Goal: Information Seeking & Learning: Learn about a topic

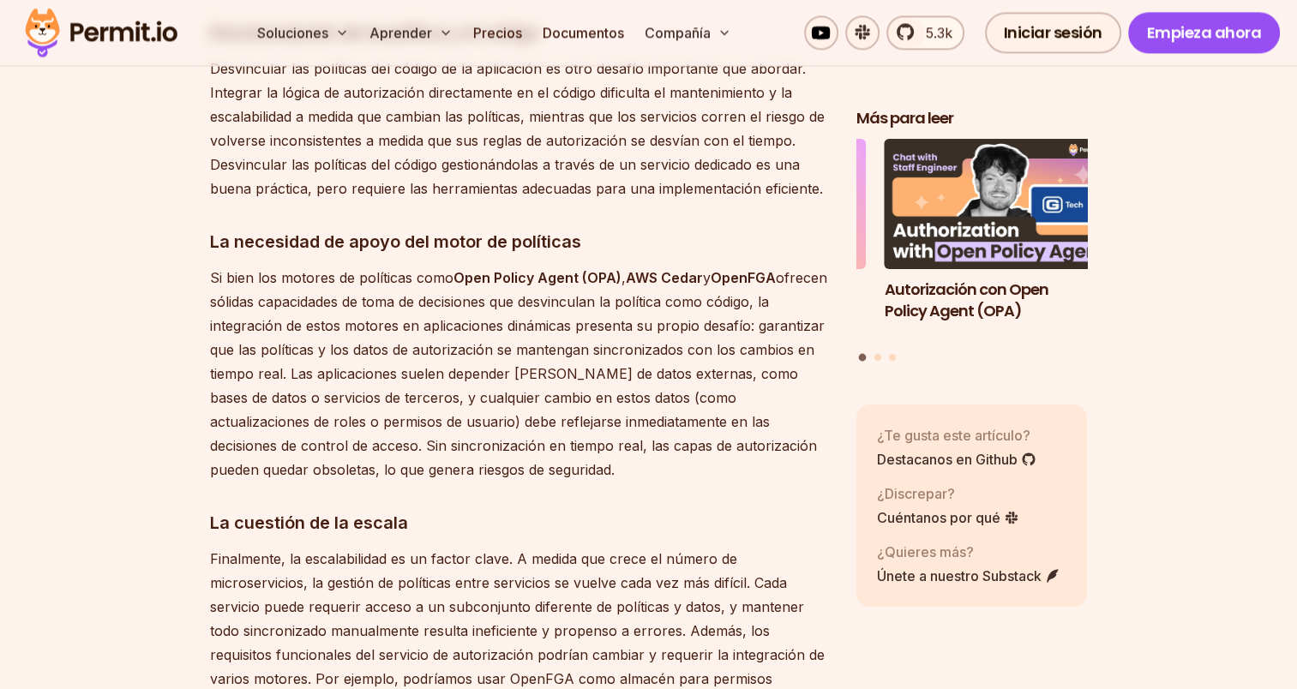
scroll to position [2410, 0]
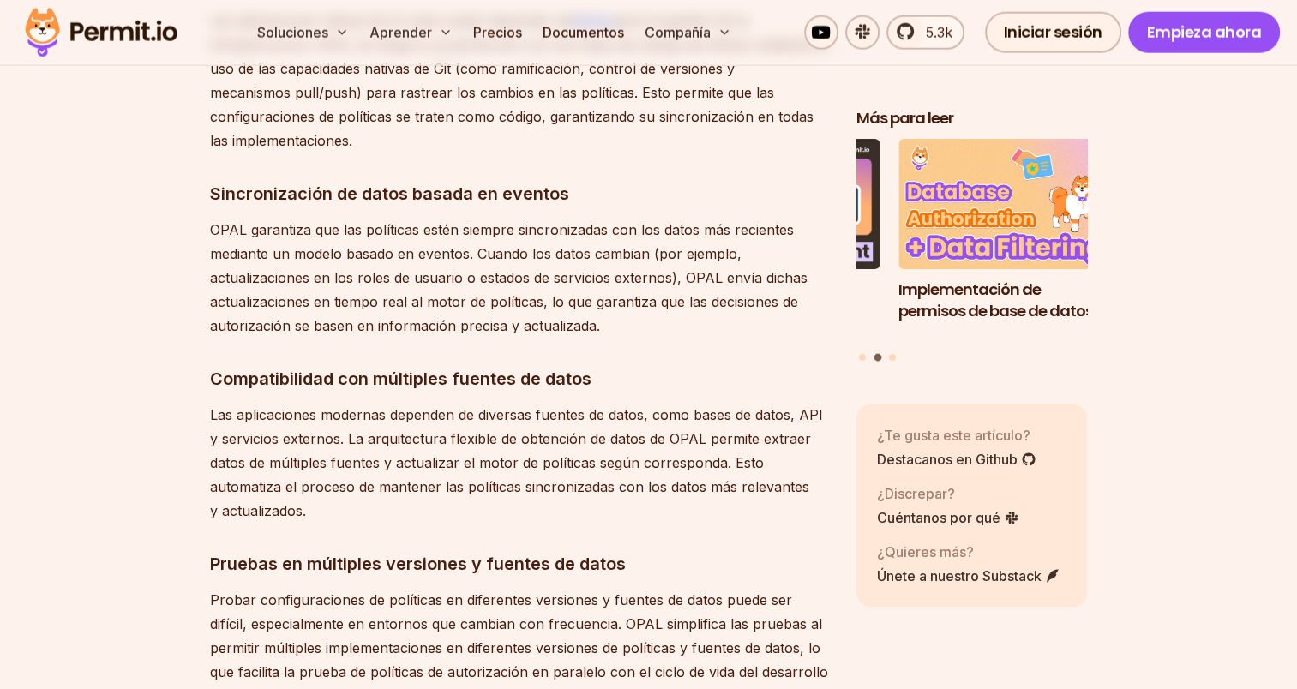
scroll to position [4211, 0]
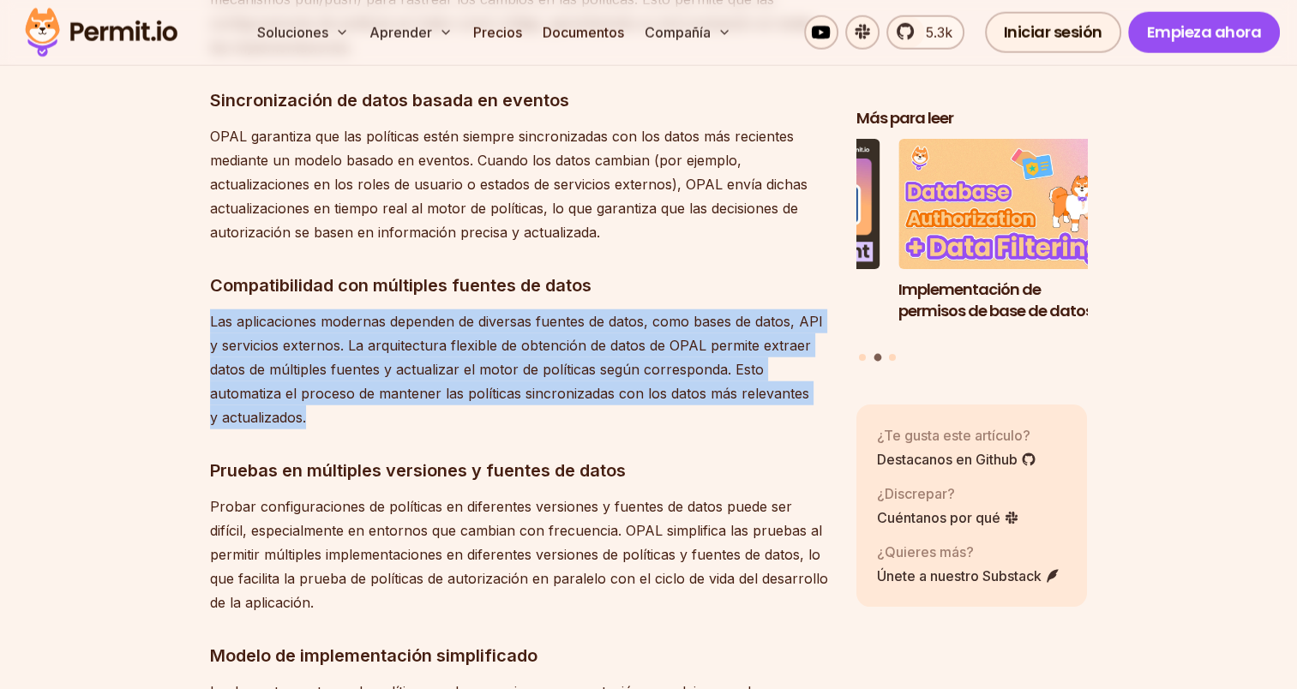
drag, startPoint x: 209, startPoint y: 320, endPoint x: 309, endPoint y: 417, distance: 138.8
click at [309, 417] on p "Las aplicaciones modernas dependen de diversas fuentes de datos, como bases de …" at bounding box center [519, 370] width 619 height 120
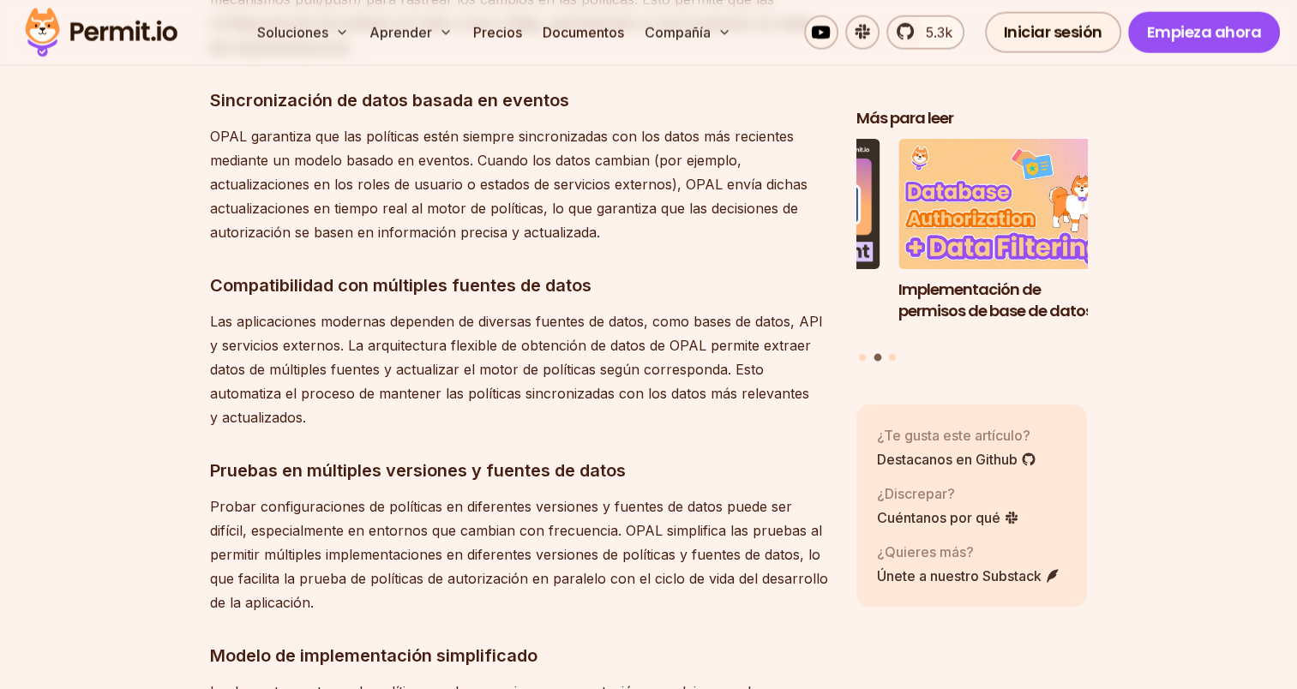
drag, startPoint x: 309, startPoint y: 417, endPoint x: 305, endPoint y: 431, distance: 15.0
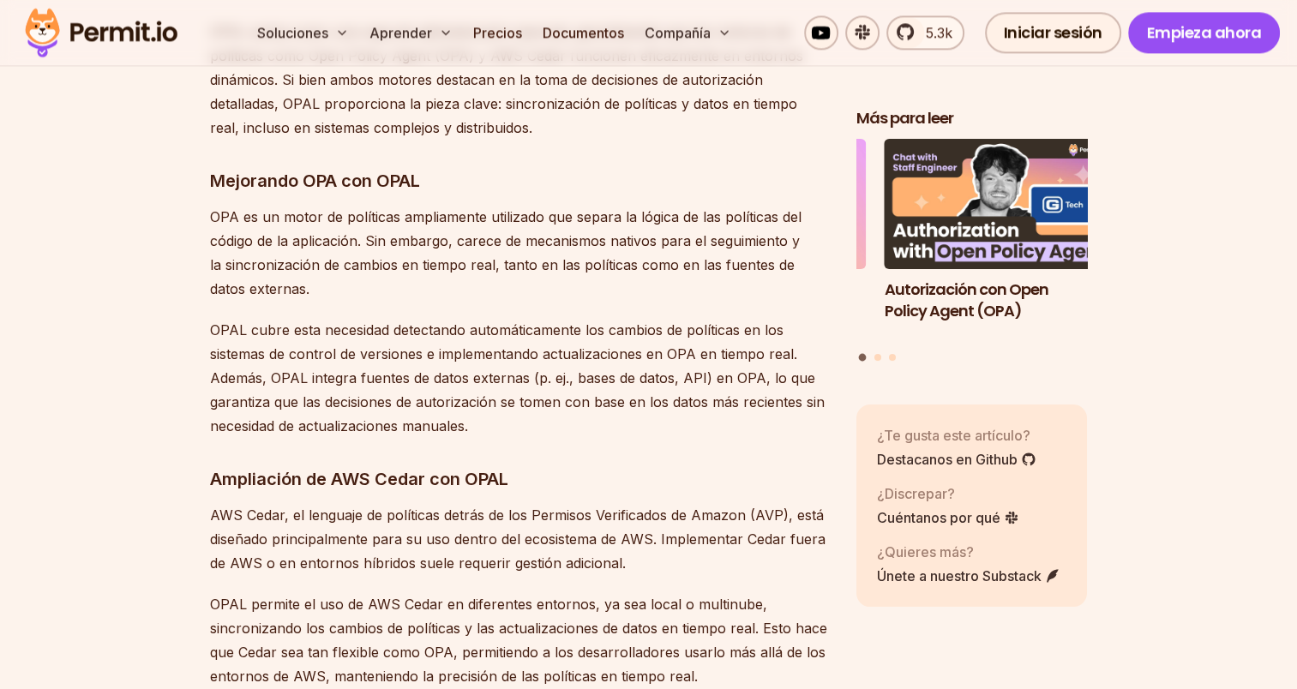
scroll to position [9183, 0]
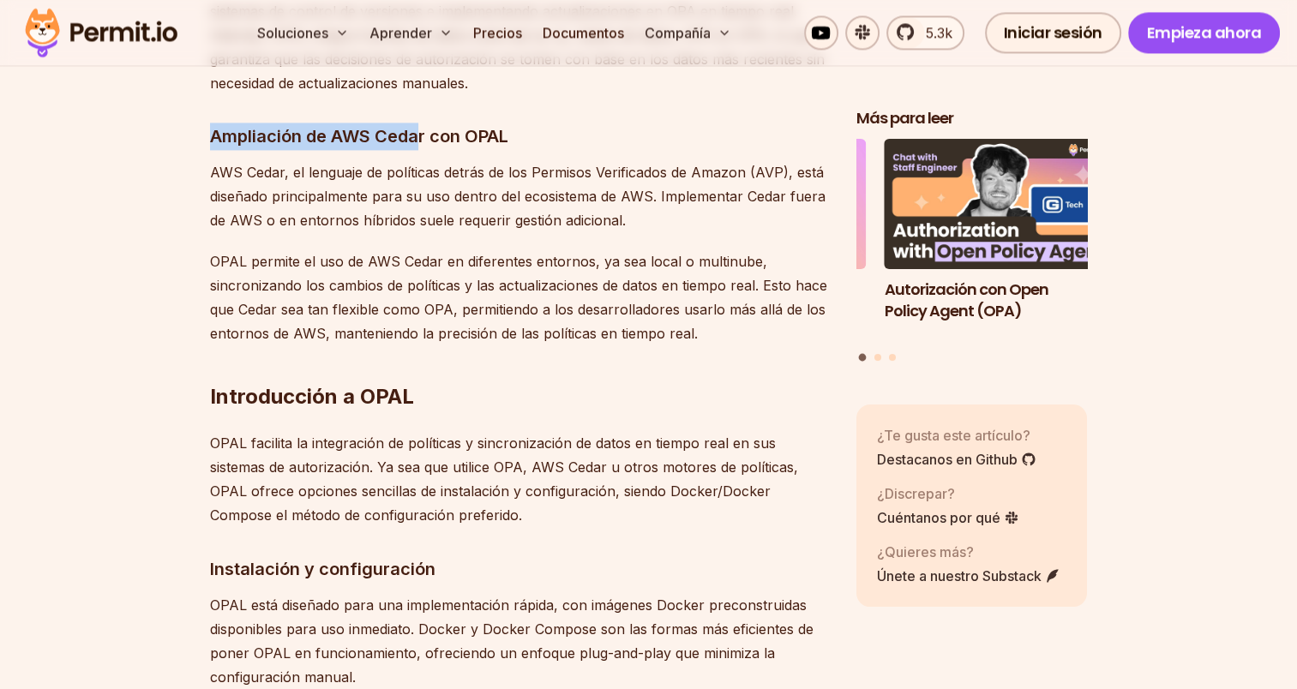
drag, startPoint x: 209, startPoint y: 139, endPoint x: 416, endPoint y: 145, distance: 206.7
click at [416, 145] on font "Ampliación de AWS Cedar con OPAL" at bounding box center [359, 136] width 298 height 21
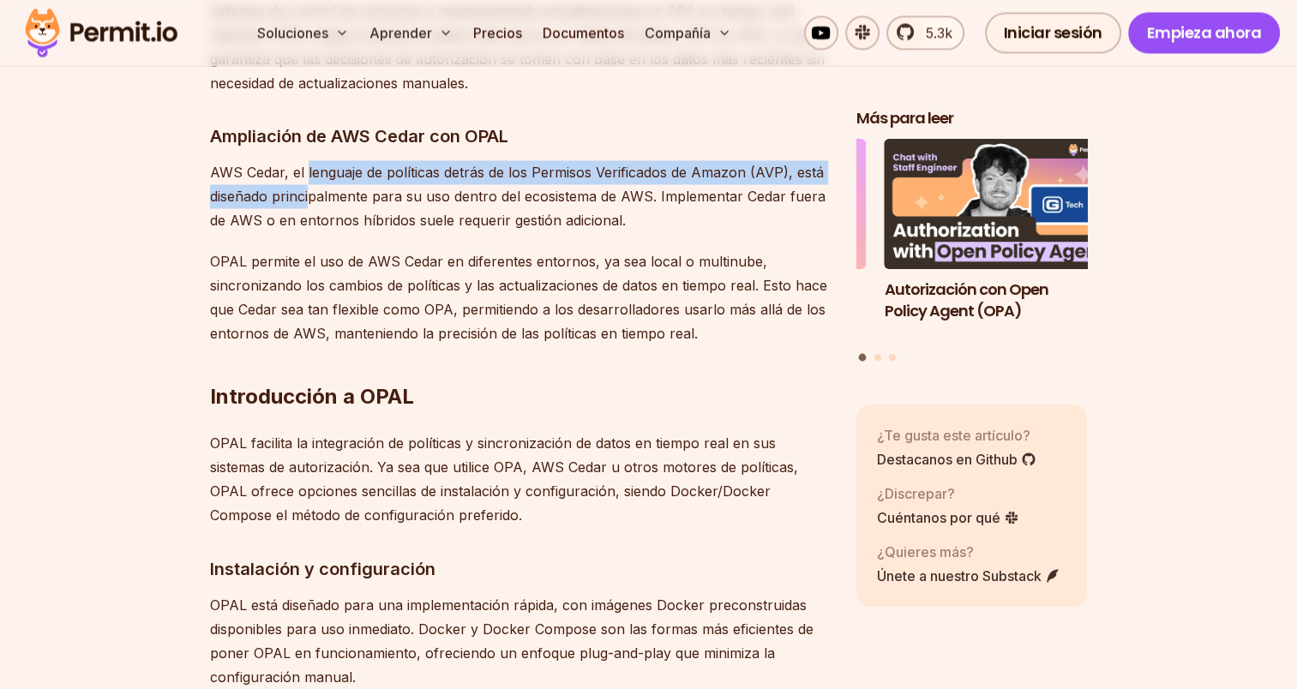
drag, startPoint x: 416, startPoint y: 145, endPoint x: 310, endPoint y: 184, distance: 113.4
click at [310, 184] on p "AWS Cedar, el lenguaje de políticas detrás de los Permisos Verificados de Amazo…" at bounding box center [519, 196] width 619 height 72
drag, startPoint x: 310, startPoint y: 184, endPoint x: 165, endPoint y: 194, distance: 145.2
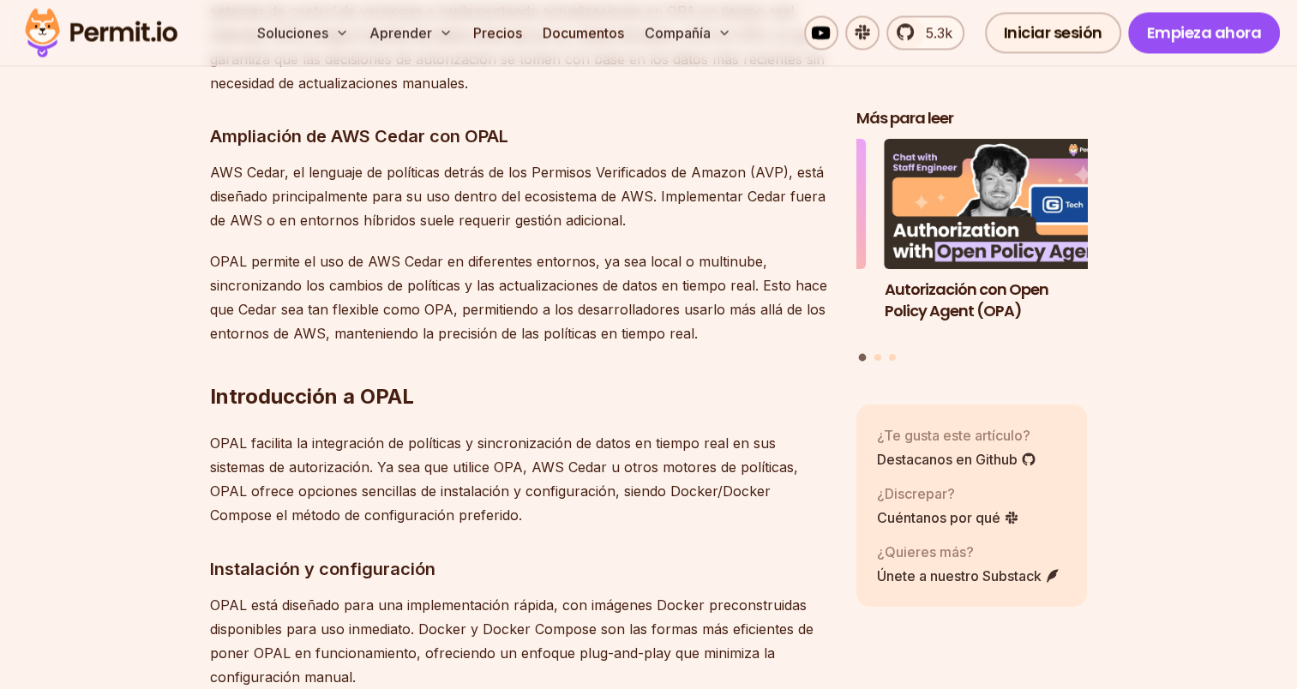
click at [285, 175] on font "AWS Cedar, el lenguaje de políticas detrás de los Permisos Verificados de Amazo…" at bounding box center [518, 196] width 616 height 65
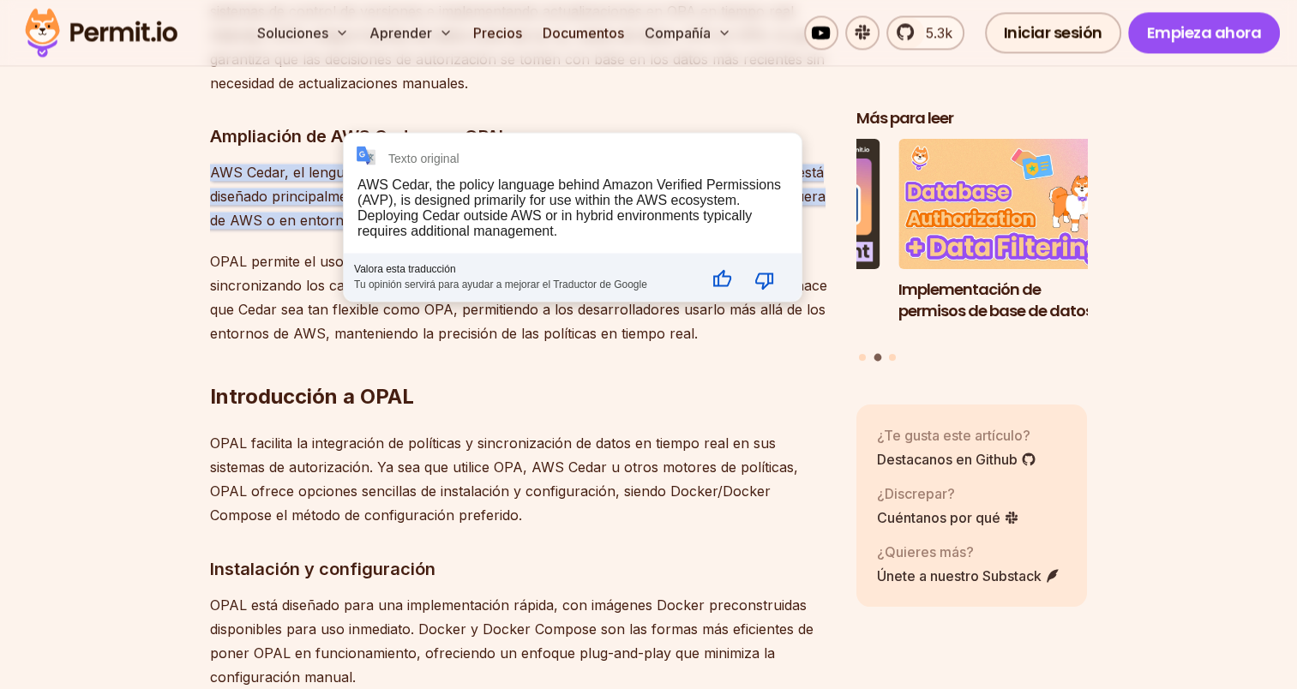
click at [211, 189] on font "AWS Cedar, el lenguaje de políticas detrás de los Permisos Verificados de Amazo…" at bounding box center [518, 196] width 616 height 65
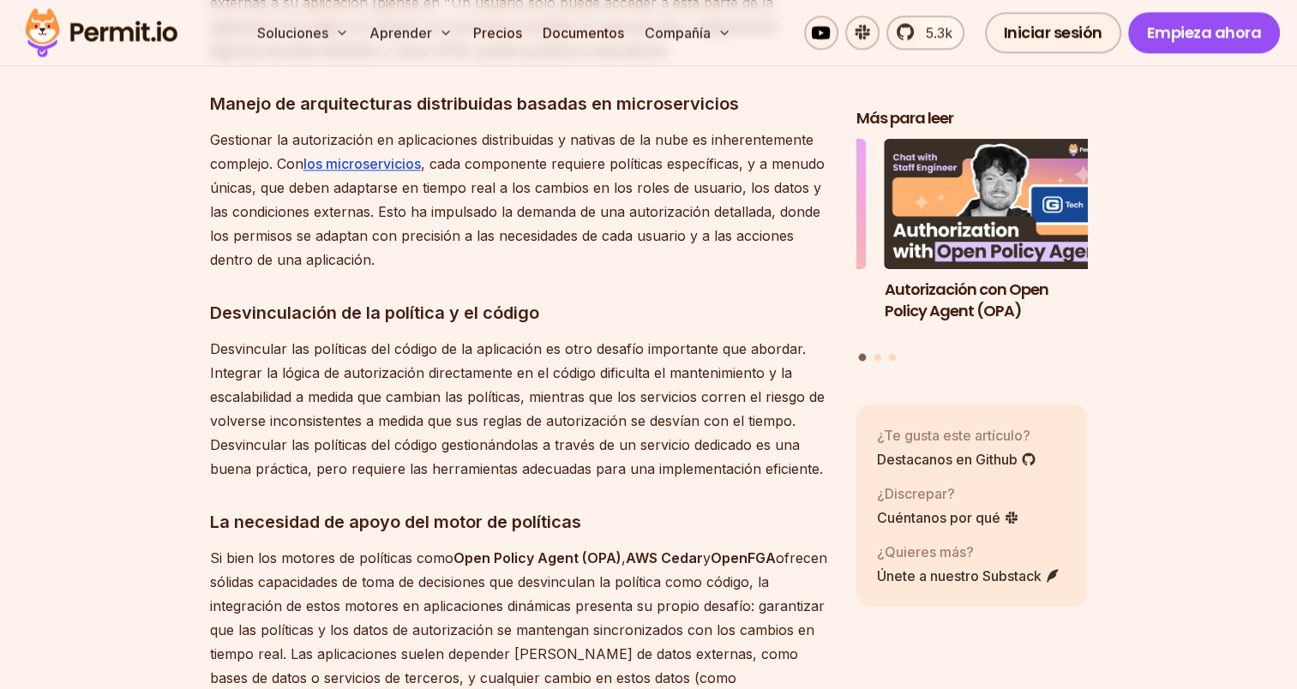
scroll to position [2239, 0]
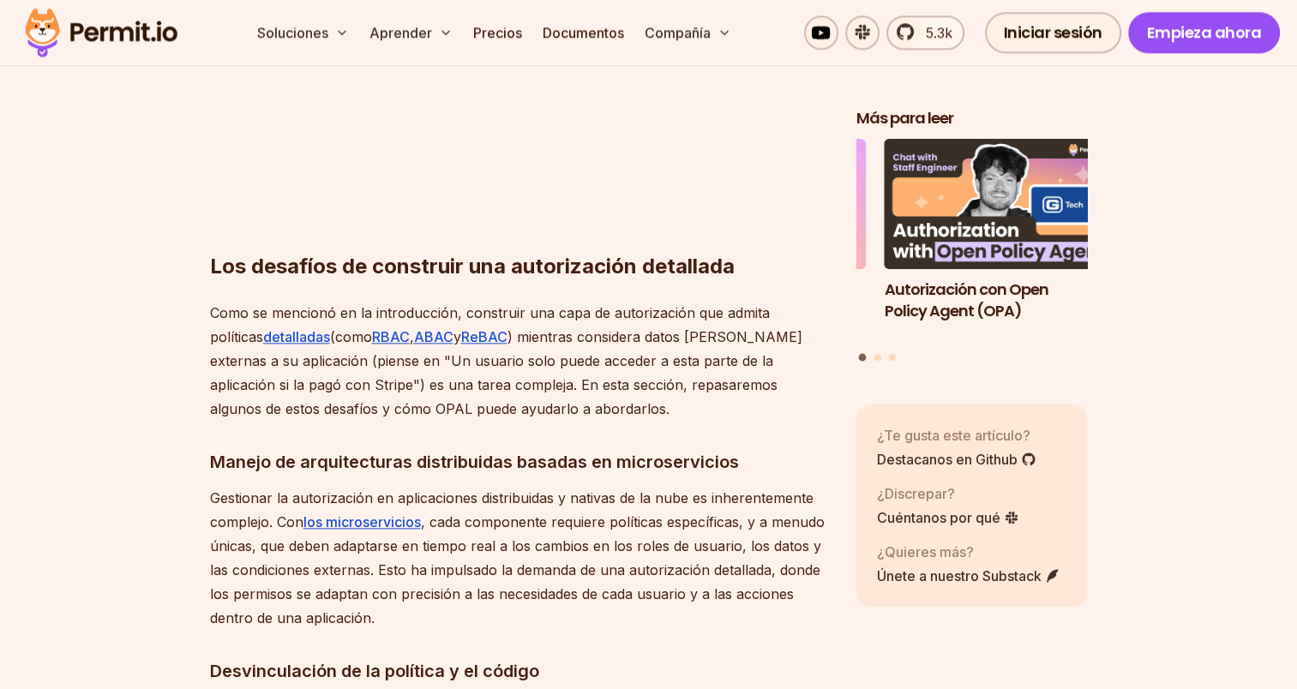
scroll to position [1724, 0]
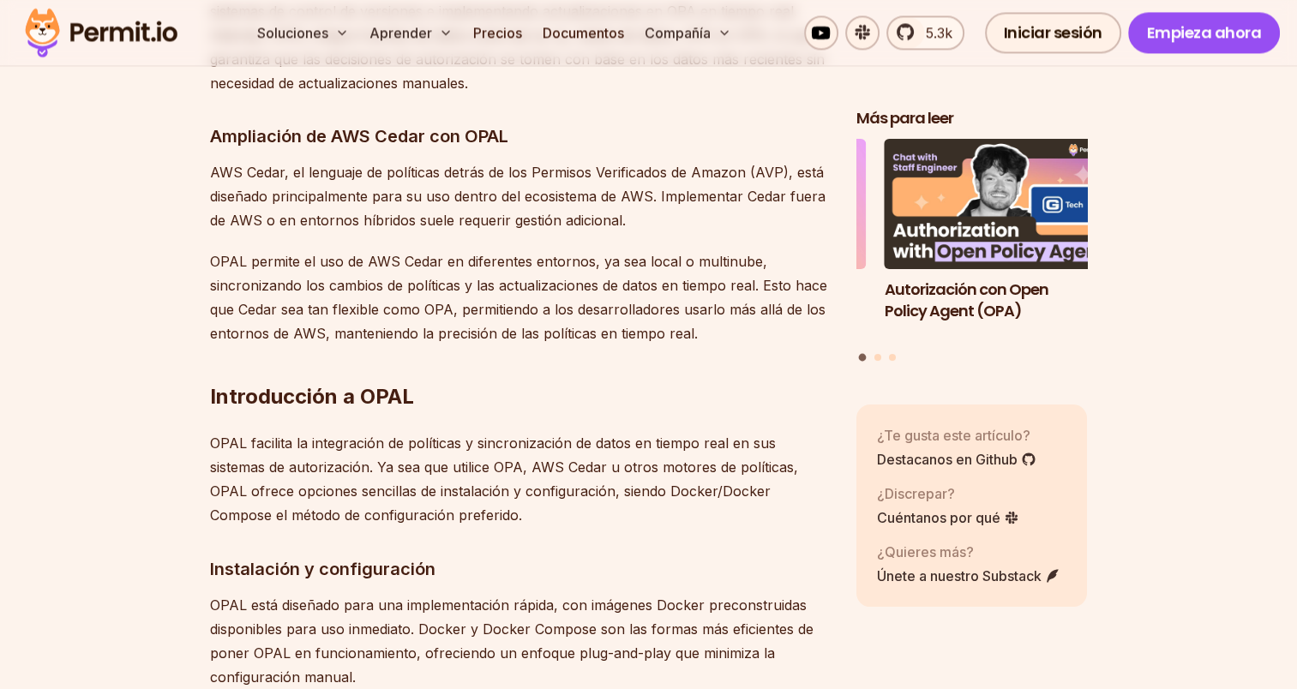
scroll to position [9012, 0]
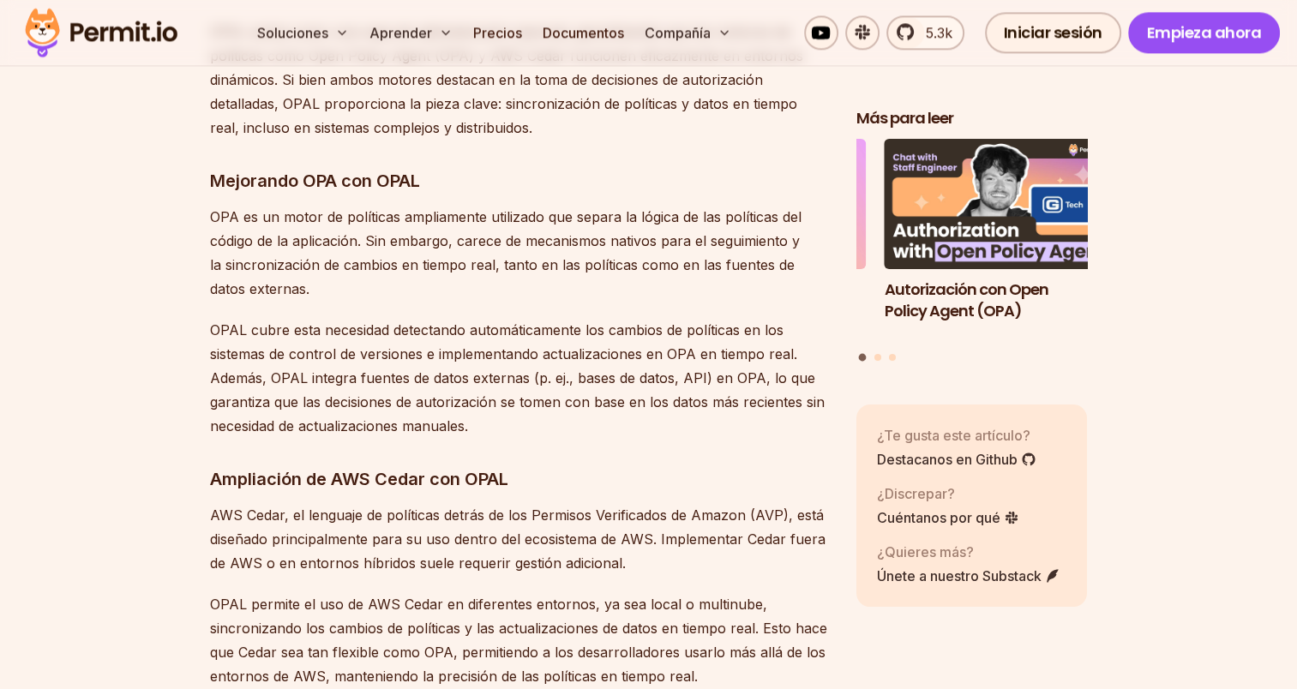
scroll to position [8755, 0]
